Goal: Transaction & Acquisition: Purchase product/service

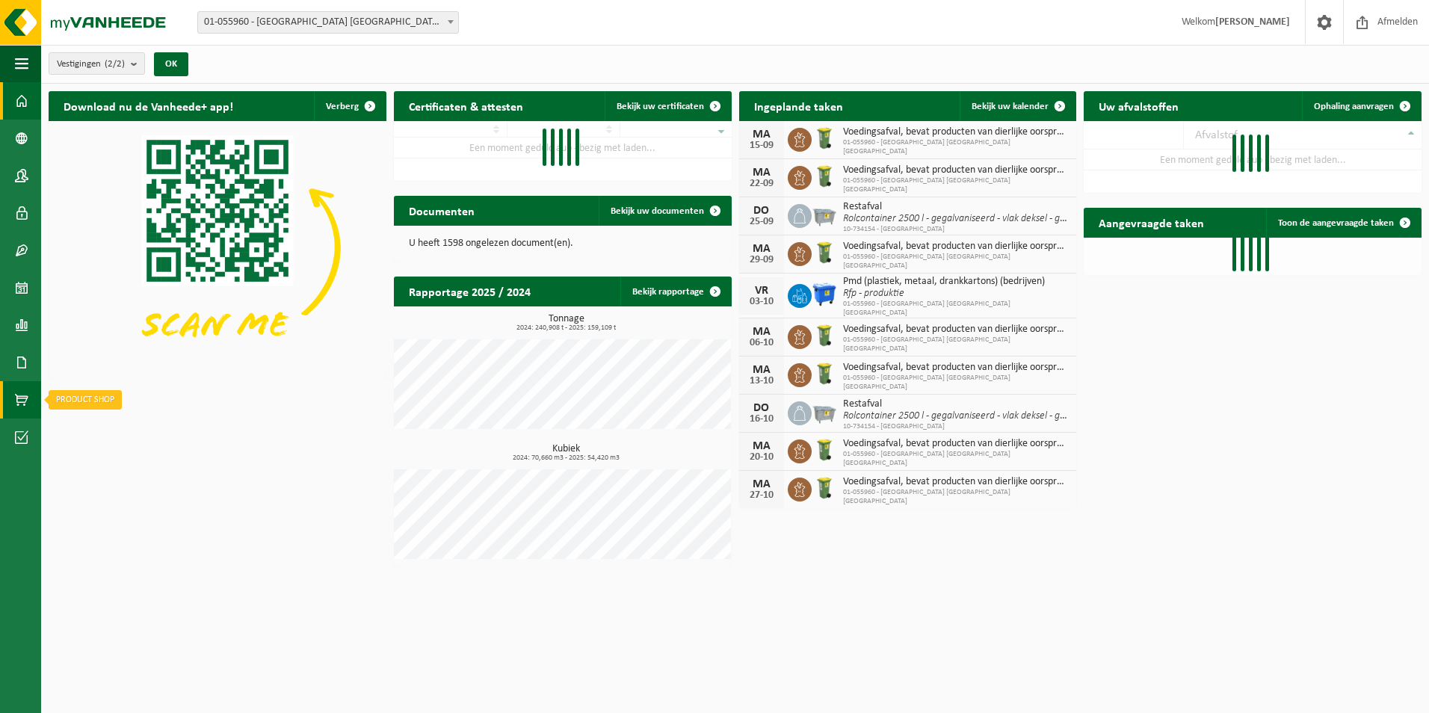
click at [24, 396] on span at bounding box center [21, 399] width 13 height 37
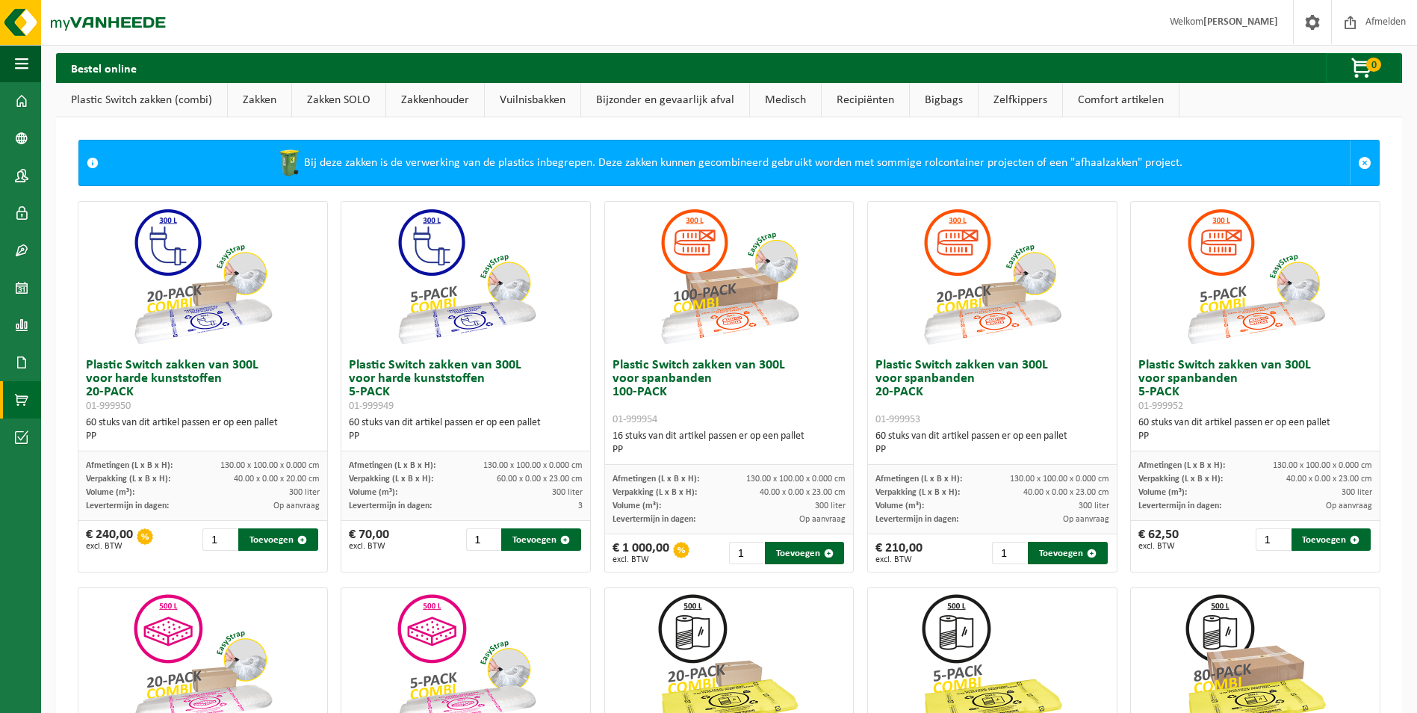
click at [554, 101] on link "Vuilnisbakken" at bounding box center [533, 100] width 96 height 34
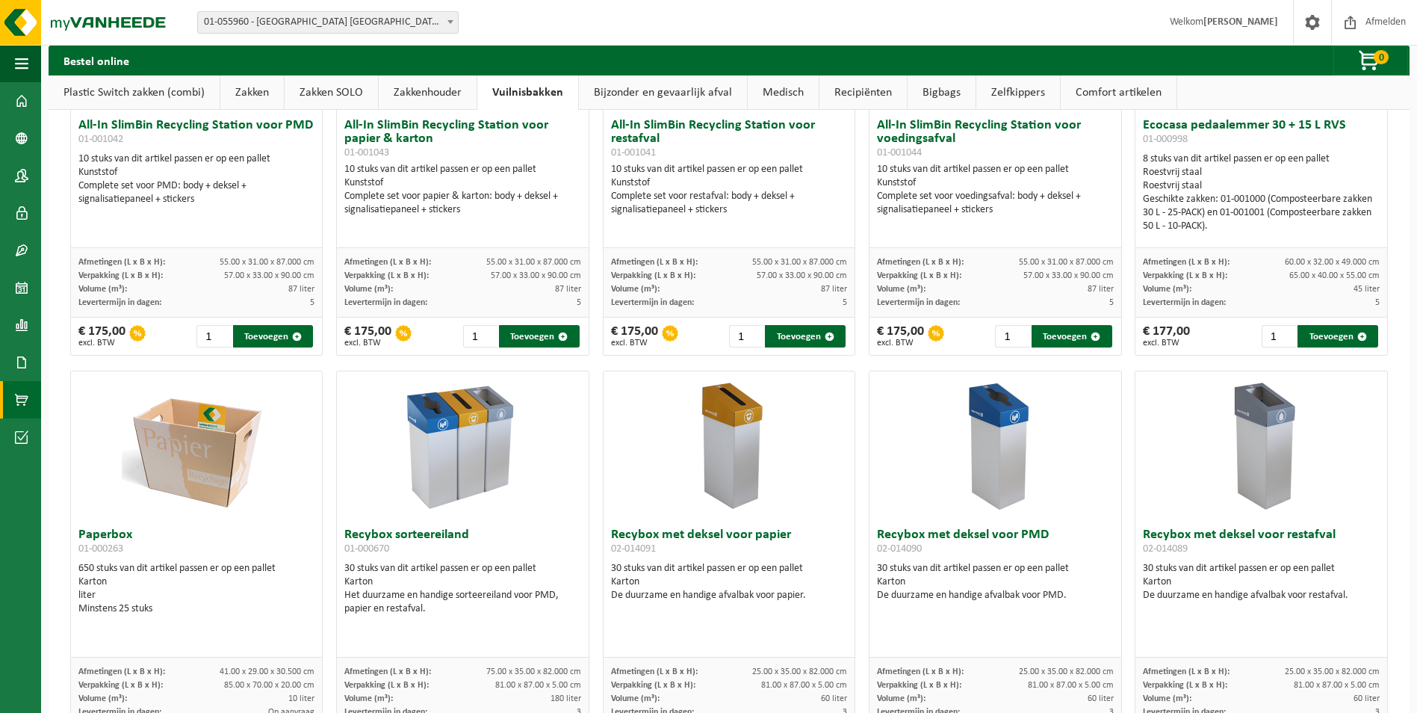
scroll to position [374, 0]
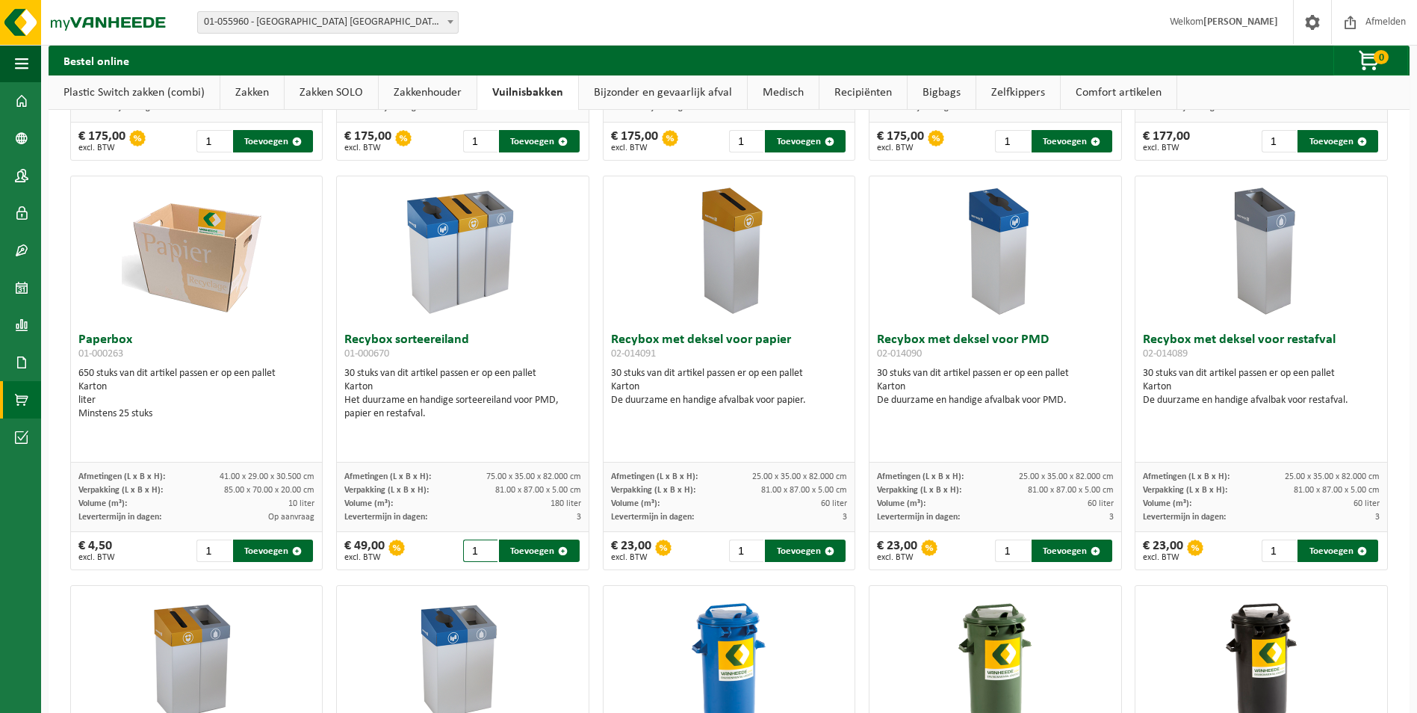
click at [483, 553] on input "1" at bounding box center [480, 550] width 35 height 22
click at [522, 550] on button "Toevoegen" at bounding box center [539, 550] width 81 height 22
type input "1"
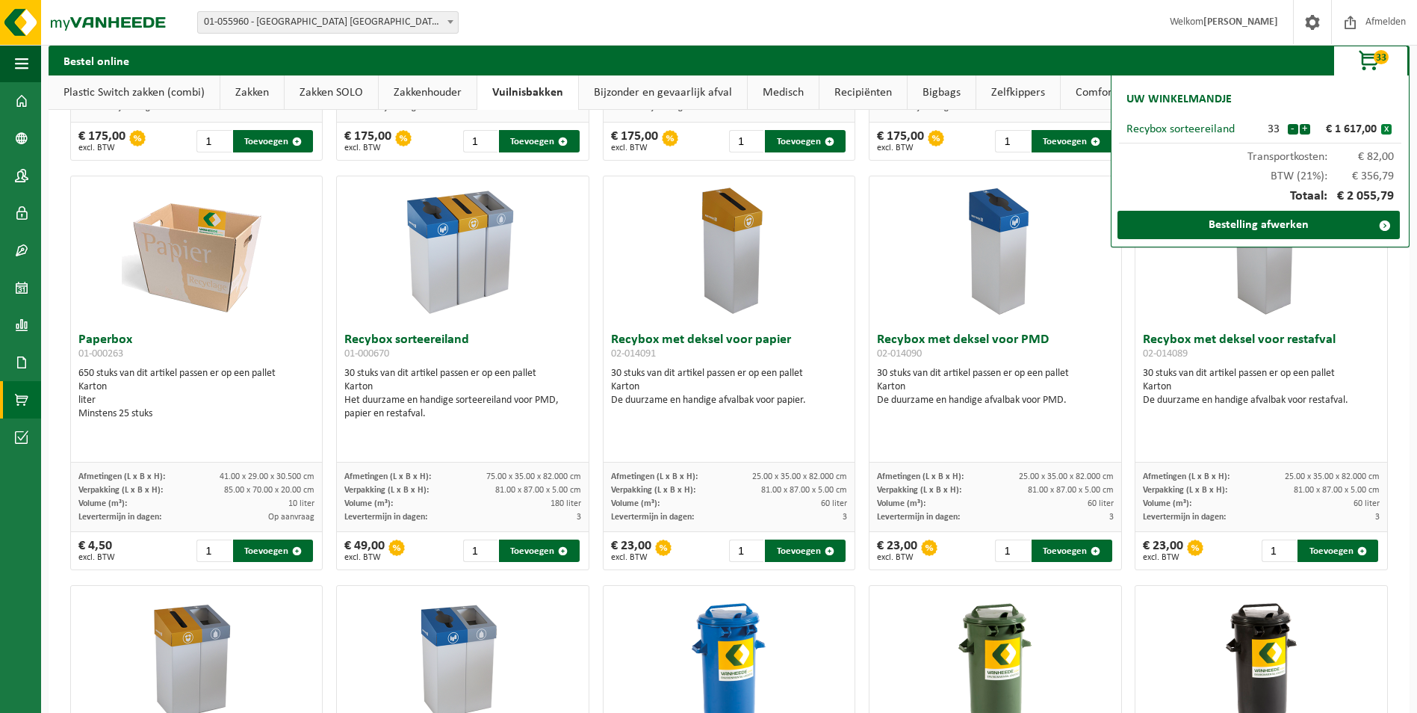
click at [1387, 129] on button "x" at bounding box center [1386, 129] width 10 height 10
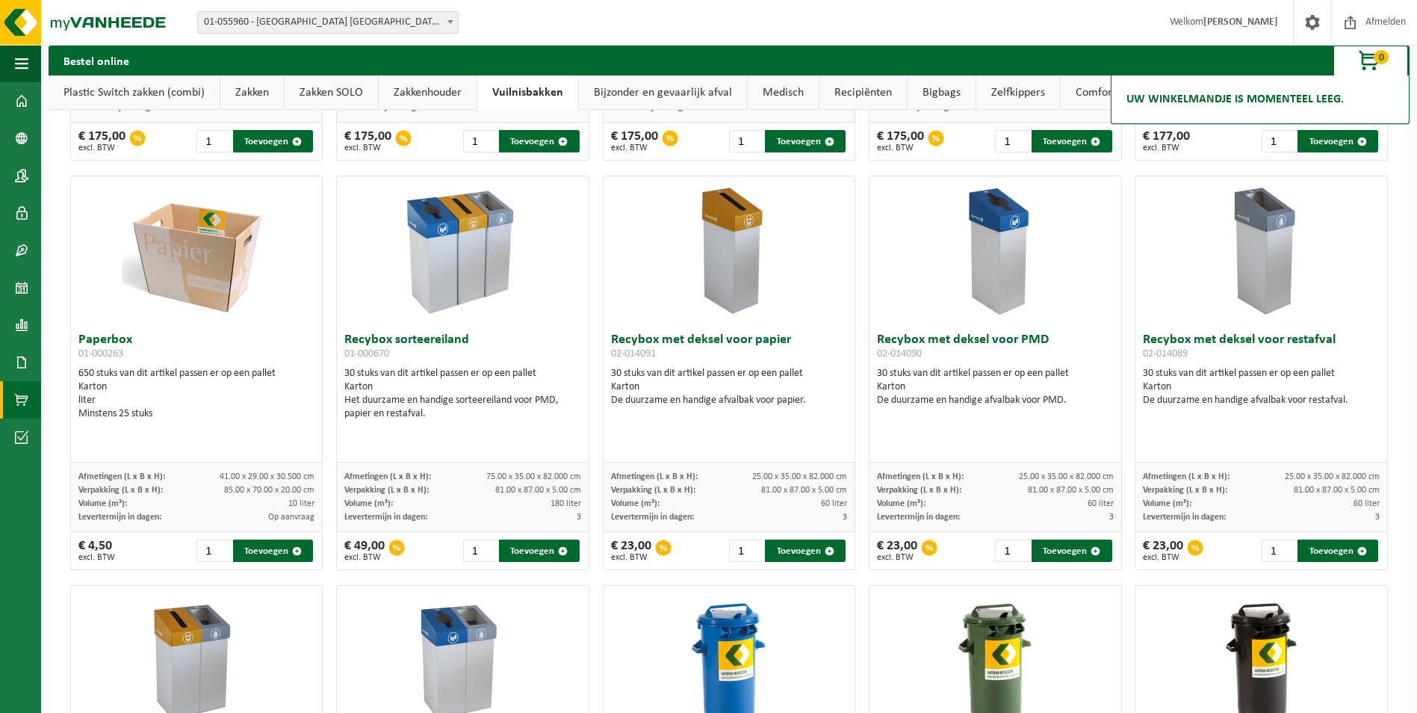
click at [427, 291] on img at bounding box center [463, 250] width 149 height 149
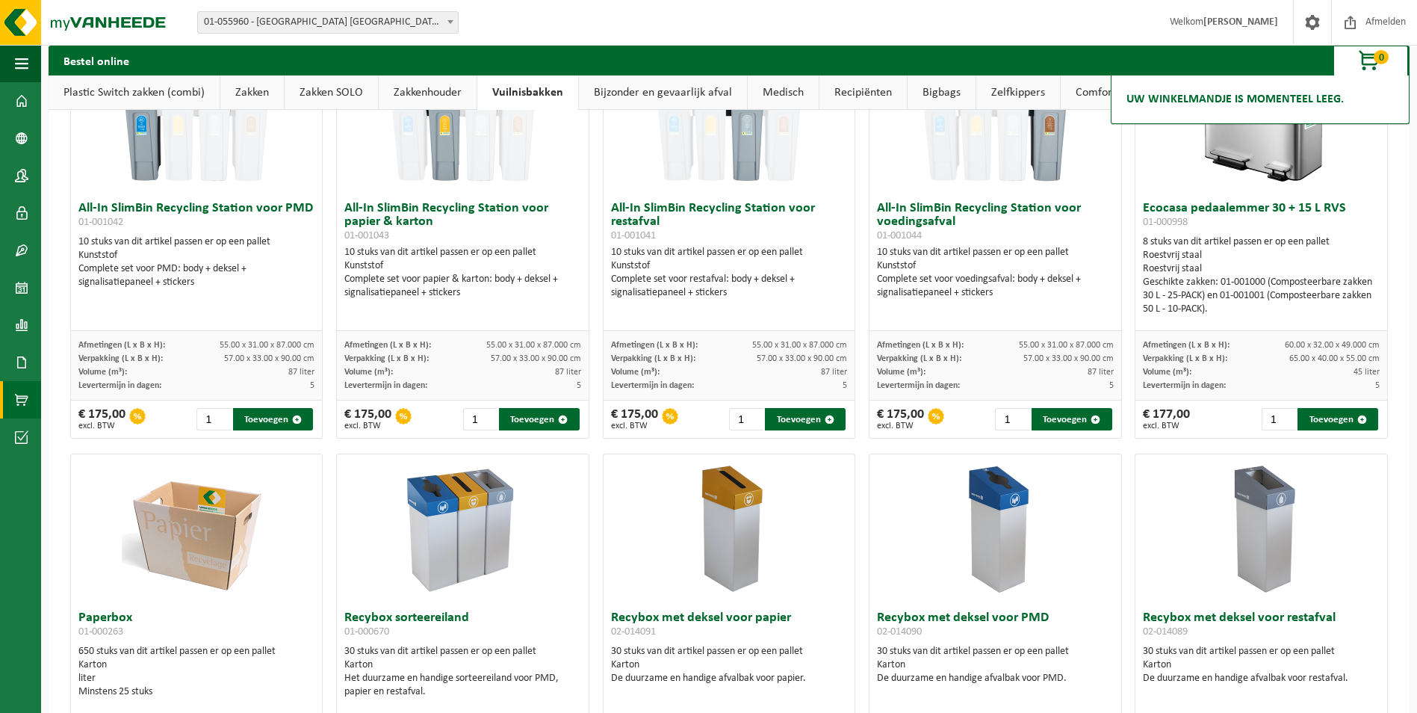
scroll to position [0, 0]
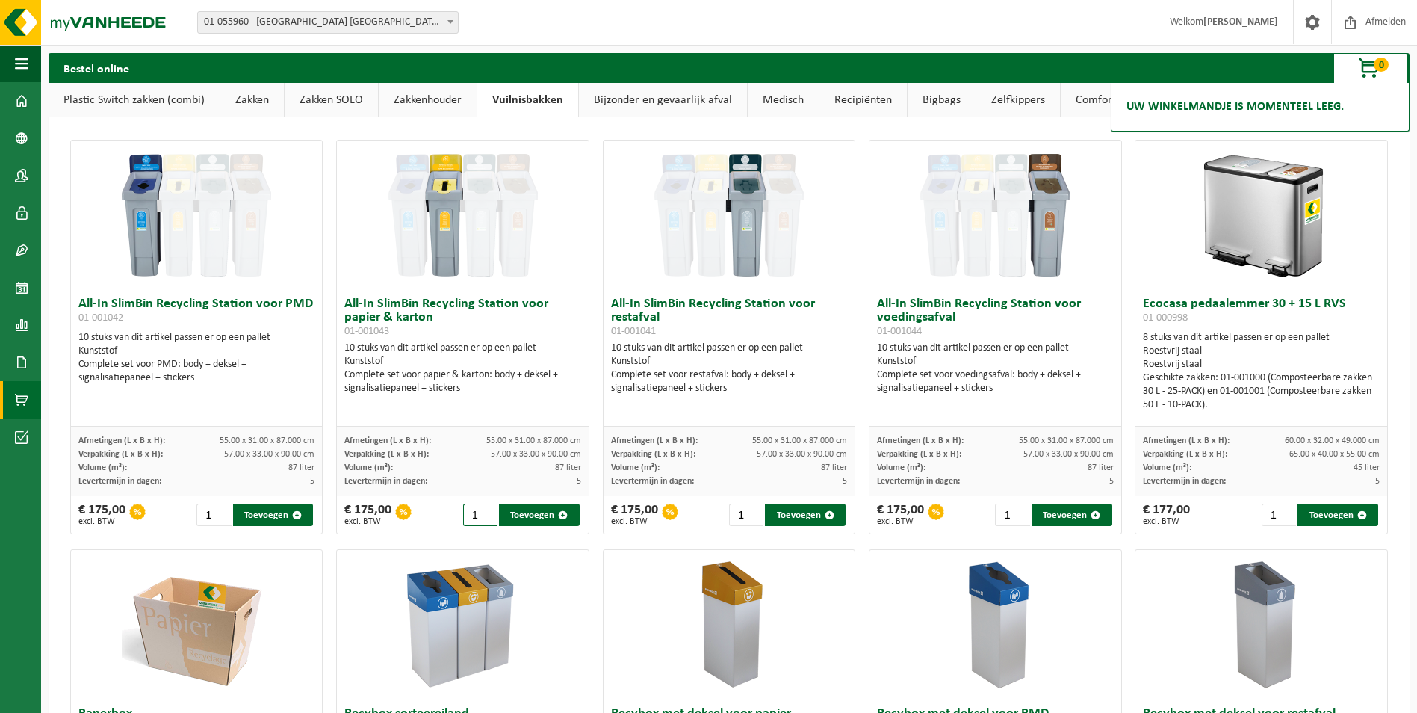
click at [472, 519] on input "1" at bounding box center [480, 515] width 35 height 22
click at [511, 513] on button "Toevoegen" at bounding box center [539, 515] width 81 height 22
type input "1"
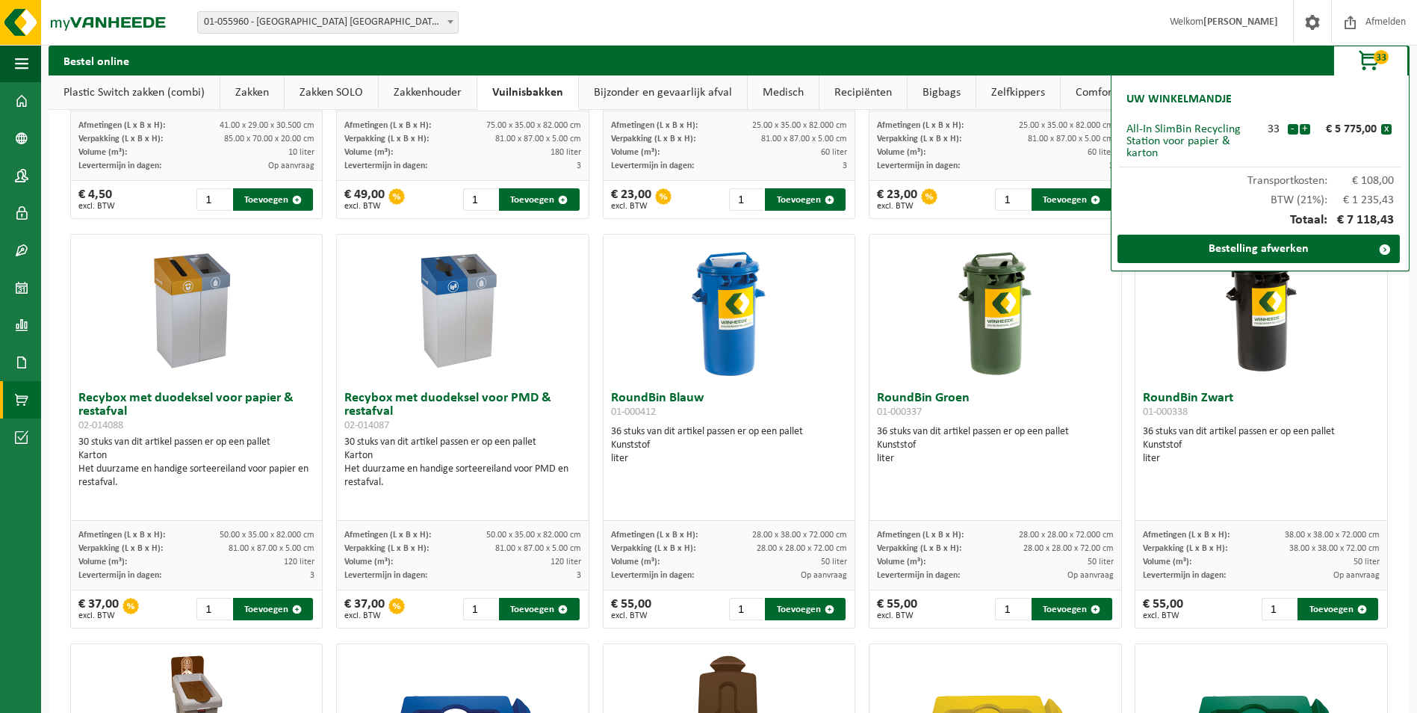
scroll to position [747, 0]
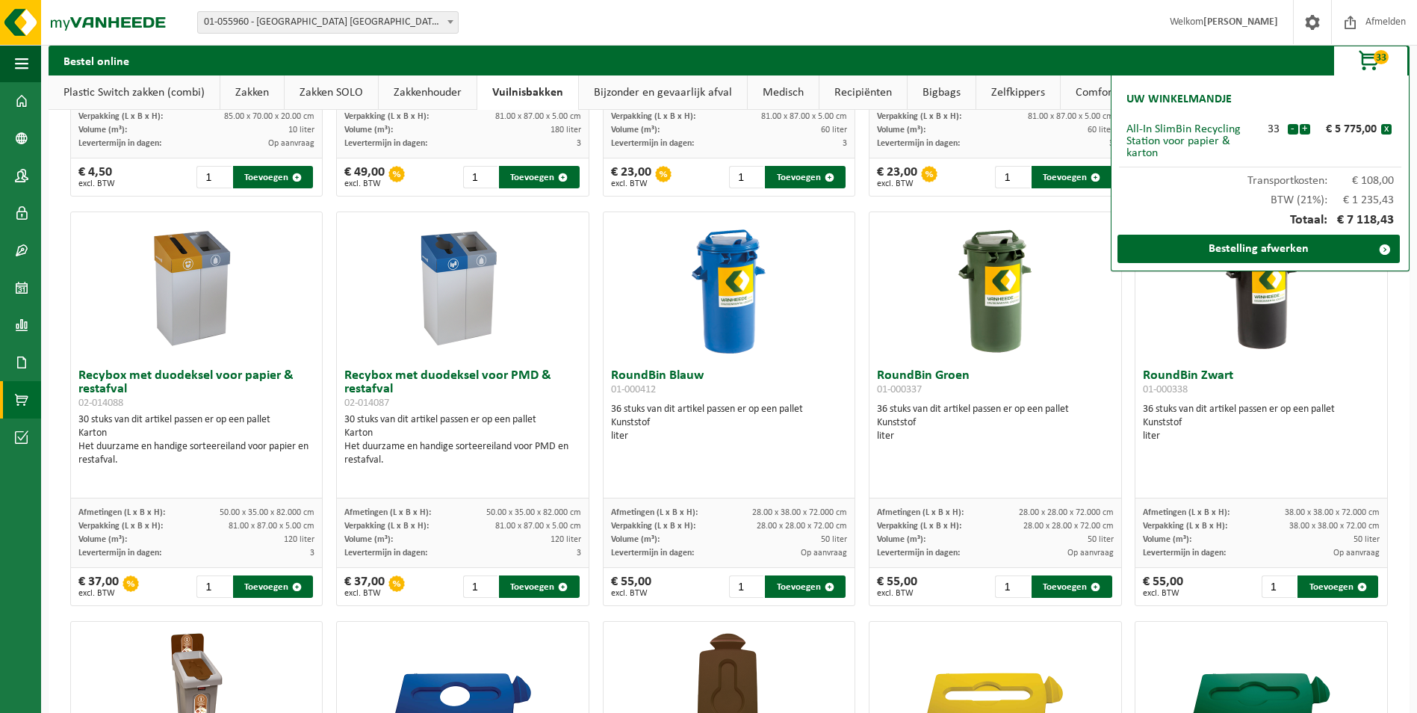
click at [710, 290] on img at bounding box center [729, 286] width 75 height 149
click at [1387, 130] on button "x" at bounding box center [1386, 129] width 10 height 10
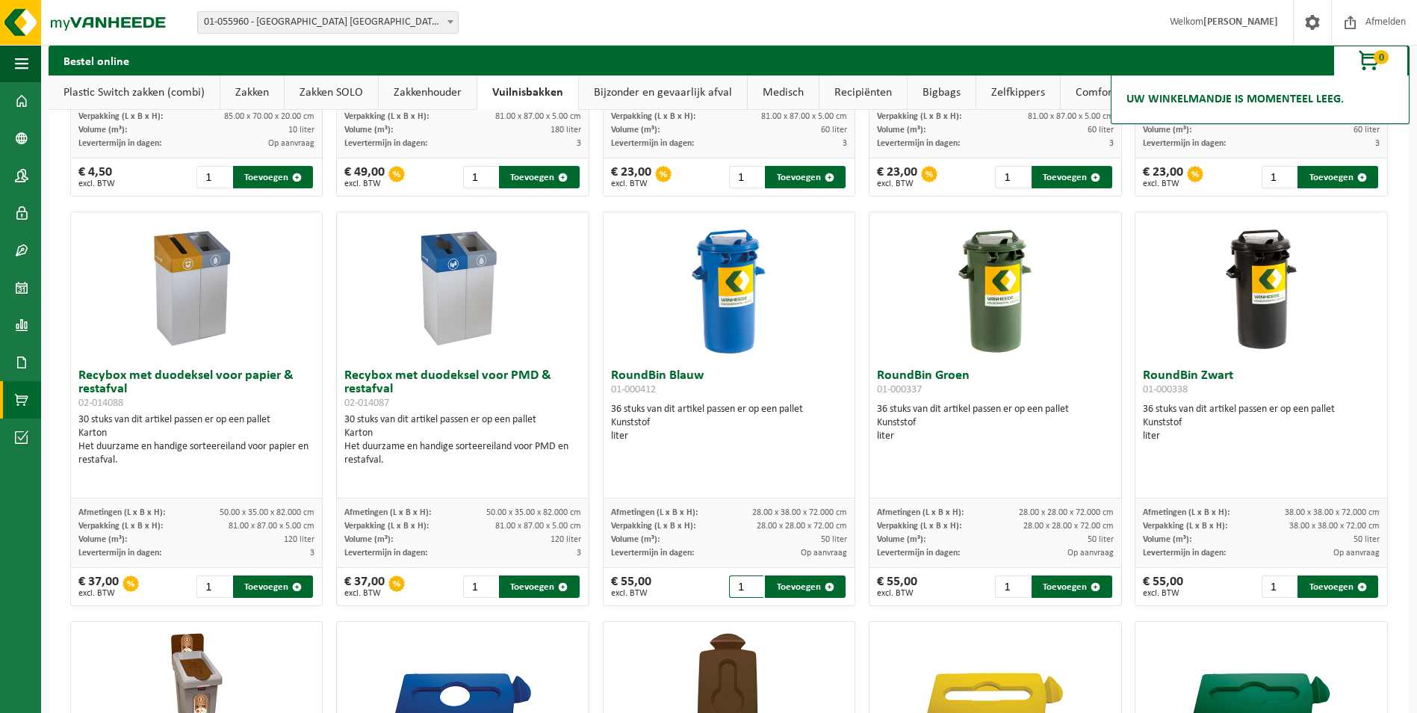
click at [745, 589] on input "1" at bounding box center [746, 586] width 35 height 22
click at [806, 585] on button "Toevoegen" at bounding box center [805, 586] width 81 height 22
type input "1"
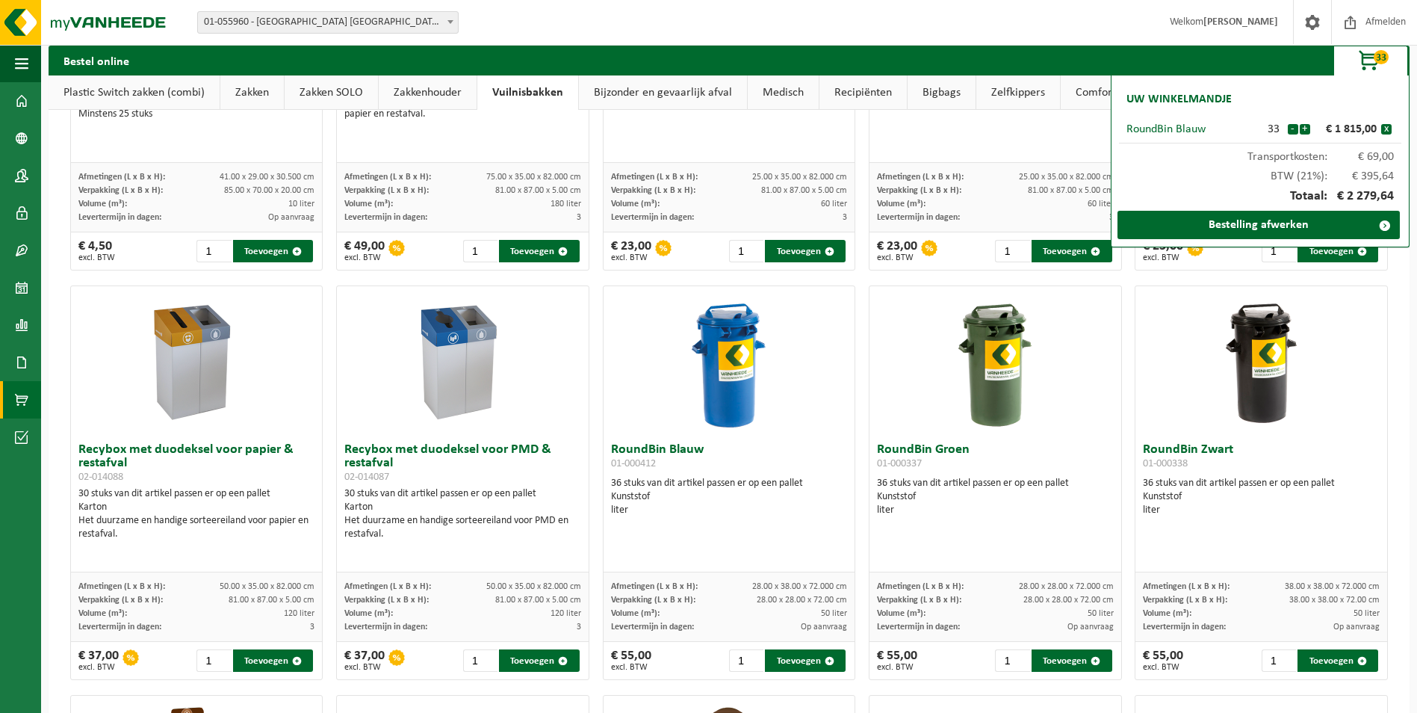
scroll to position [672, 0]
click at [1387, 129] on button "x" at bounding box center [1386, 129] width 10 height 10
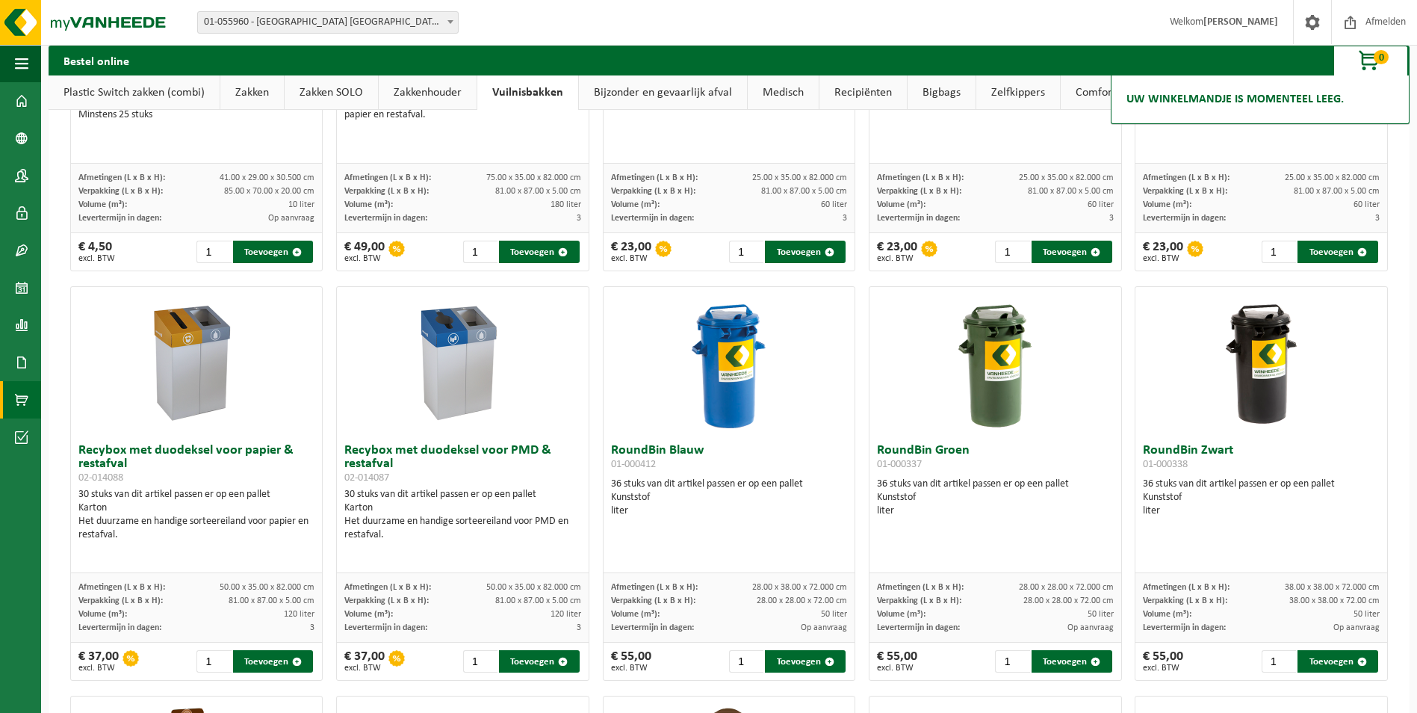
click at [596, 262] on div "All-In SlimBin Recycling Station voor PMD 01-001042 10 stuks van dit artikel pa…" at bounding box center [729, 688] width 1331 height 2457
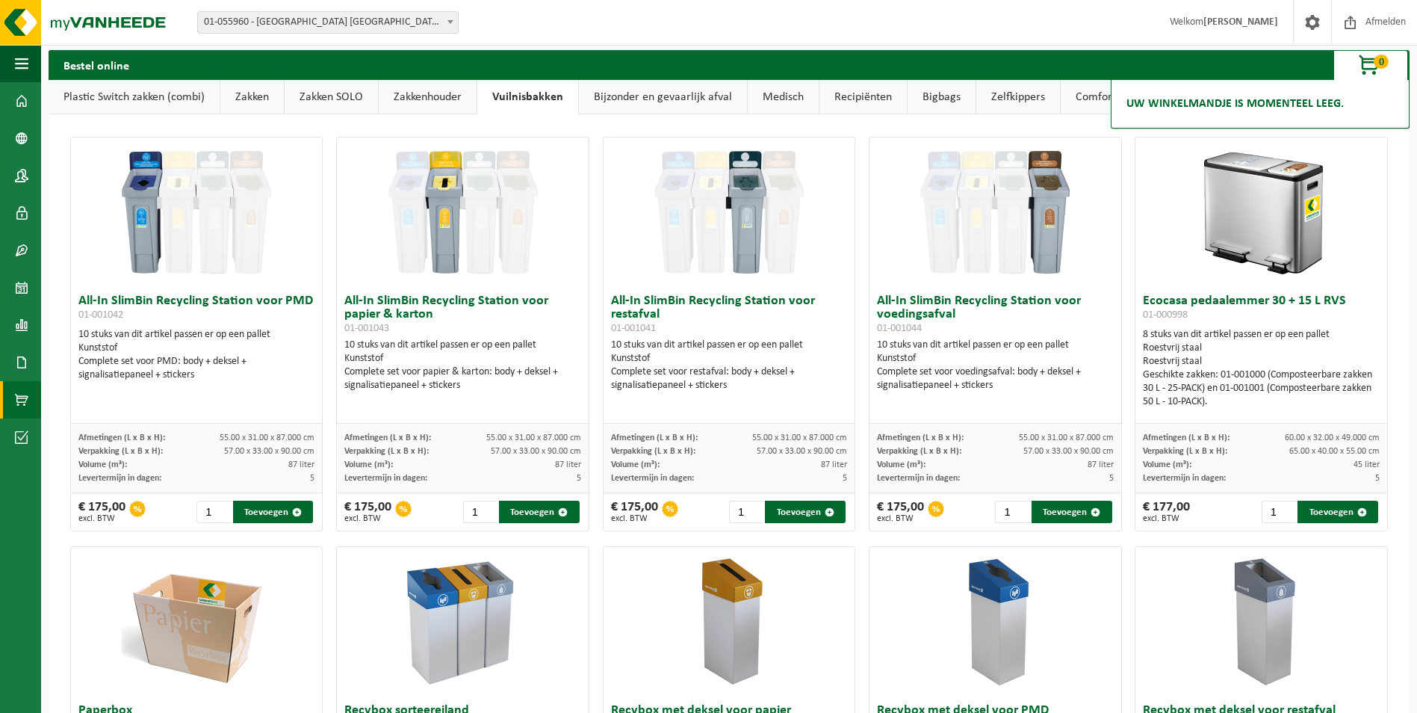
scroll to position [0, 0]
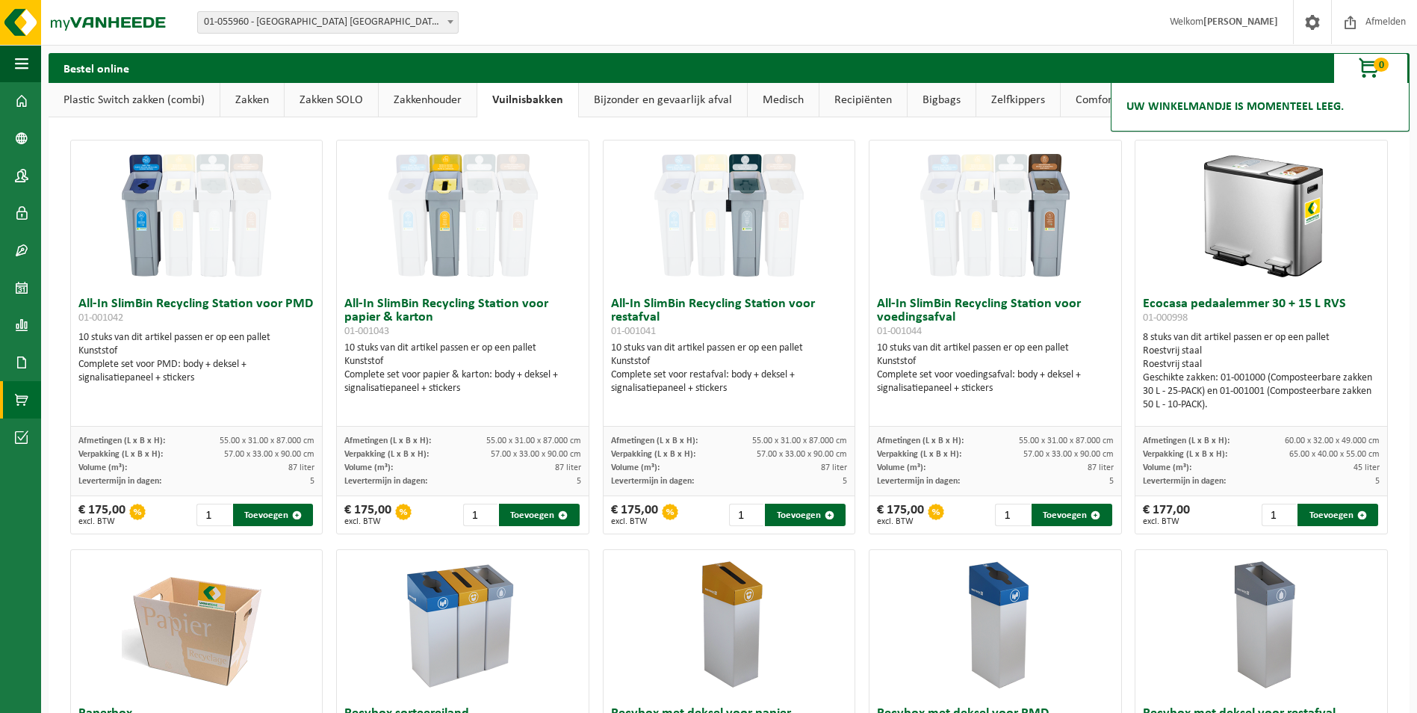
click at [408, 210] on img at bounding box center [463, 214] width 149 height 149
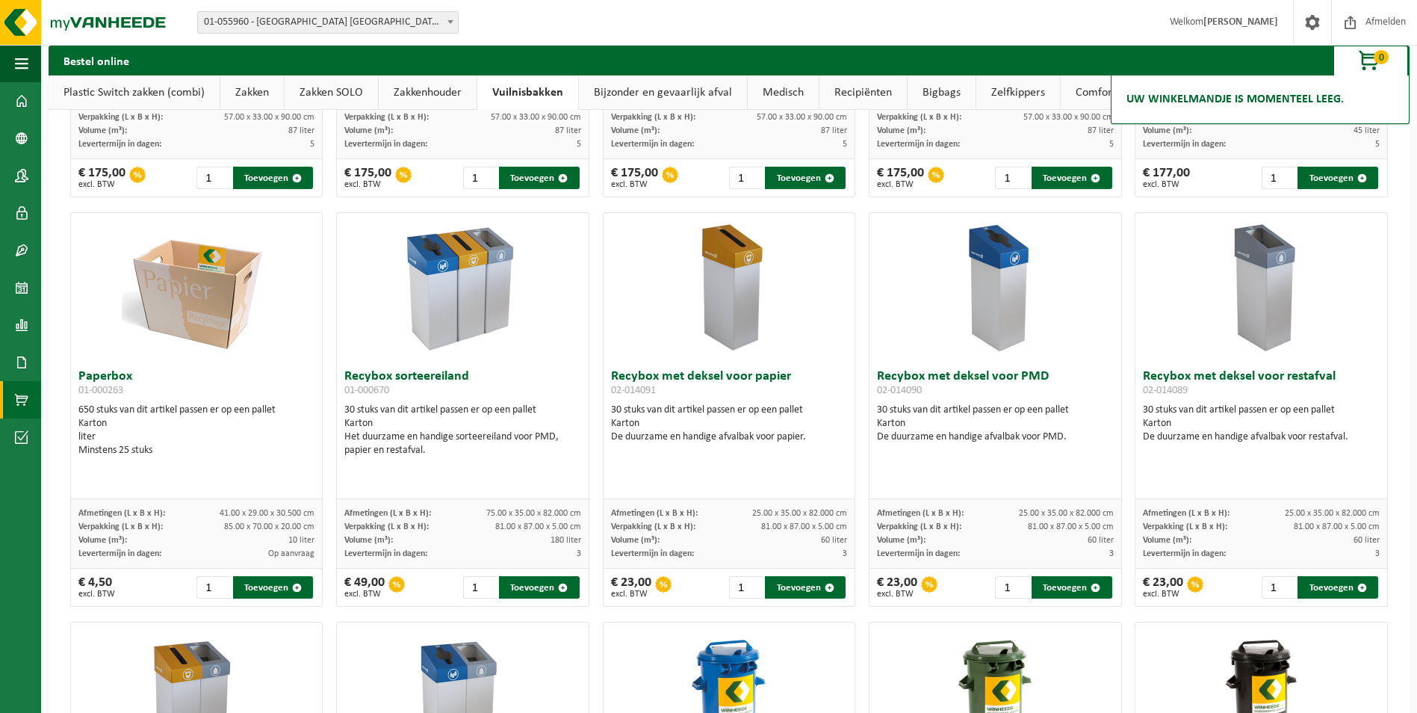
scroll to position [374, 0]
